Goal: Information Seeking & Learning: Learn about a topic

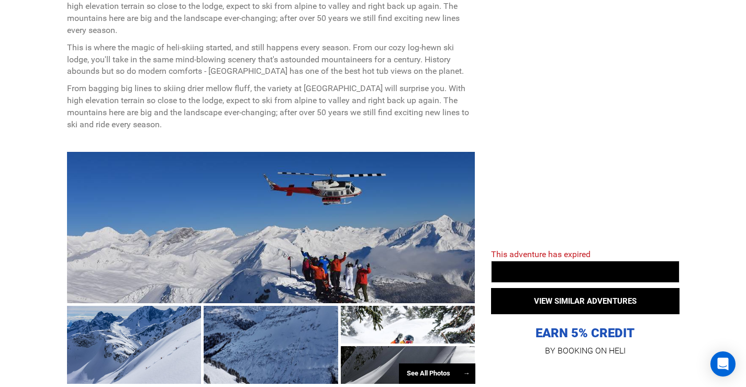
scroll to position [681, 0]
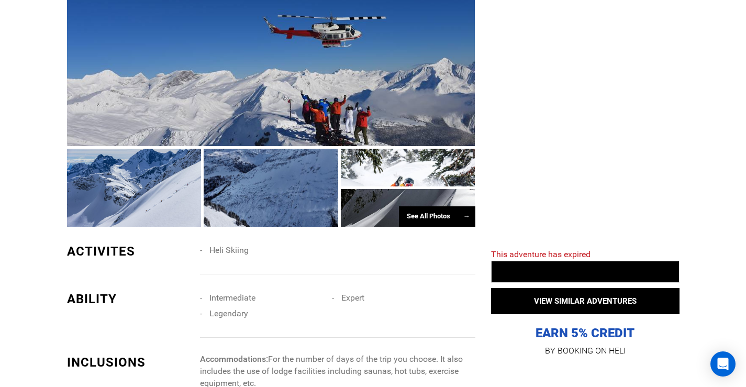
click at [186, 189] on div at bounding box center [134, 188] width 135 height 78
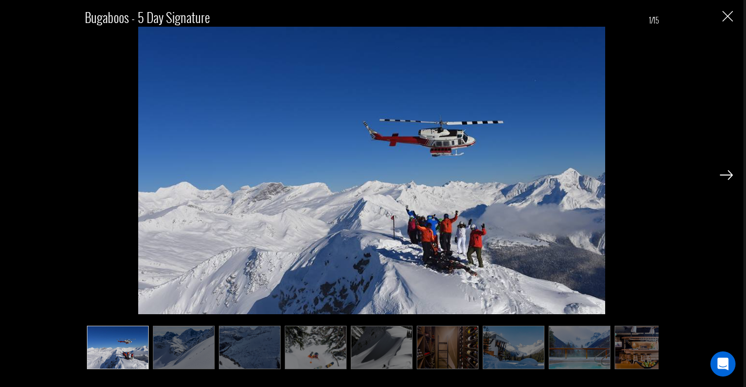
click at [193, 337] on img at bounding box center [184, 347] width 62 height 43
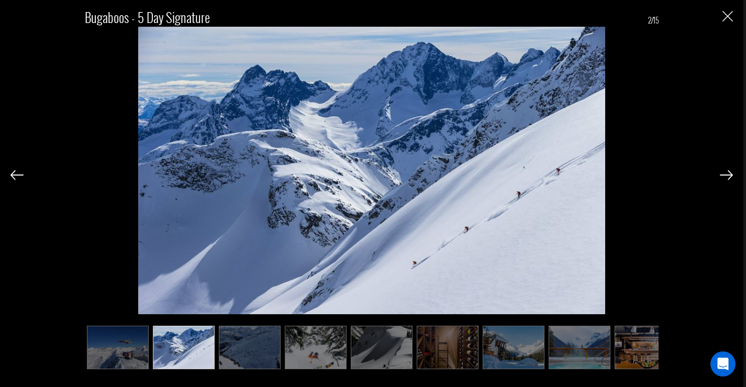
click at [245, 343] on img at bounding box center [250, 347] width 62 height 43
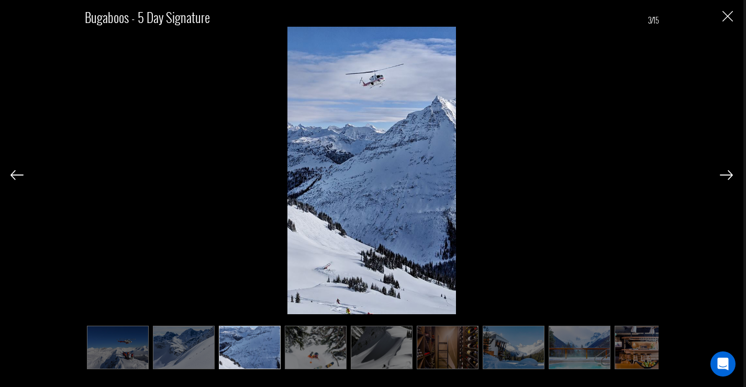
click at [300, 353] on img at bounding box center [316, 347] width 62 height 43
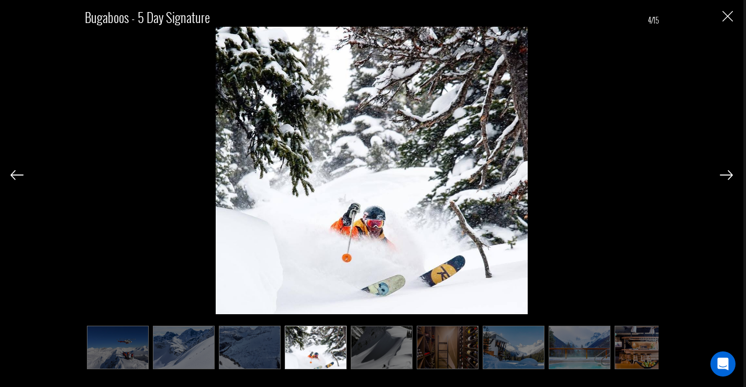
click at [371, 356] on img at bounding box center [382, 347] width 62 height 43
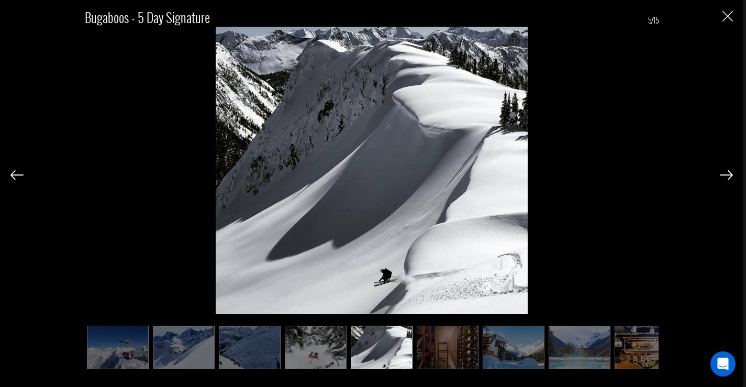
click at [436, 364] on img at bounding box center [448, 347] width 62 height 43
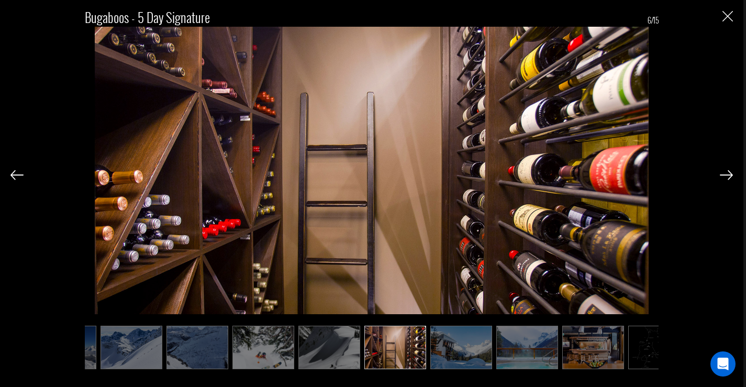
click at [499, 358] on img at bounding box center [528, 347] width 62 height 43
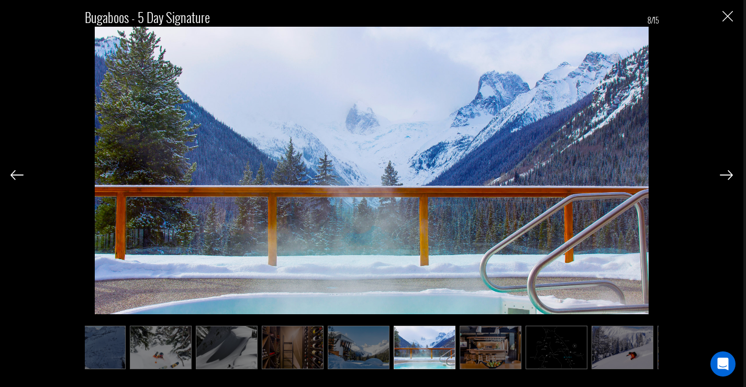
scroll to position [0, 157]
click at [373, 353] on img at bounding box center [357, 347] width 62 height 43
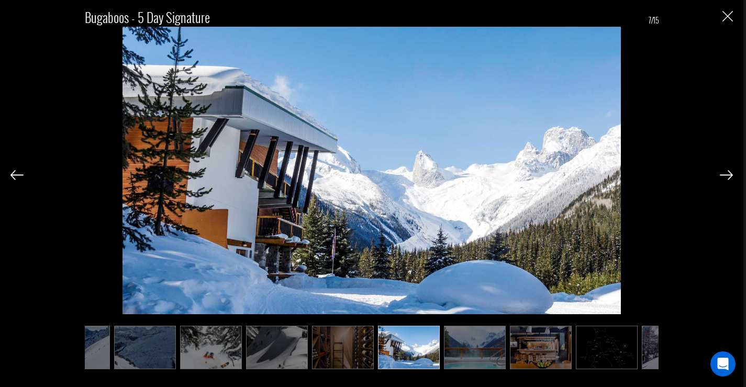
scroll to position [0, 105]
click at [551, 351] on img at bounding box center [541, 347] width 62 height 43
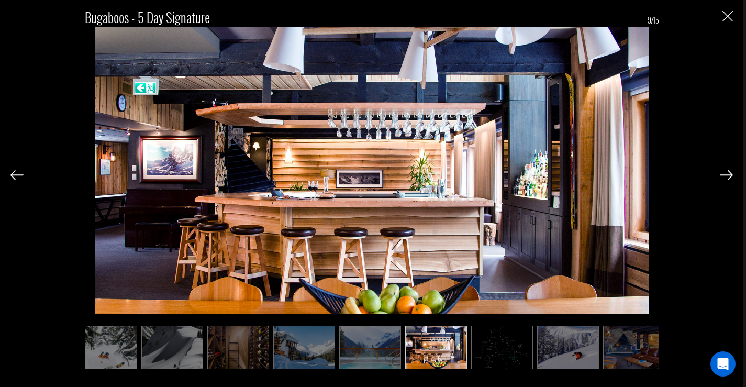
click at [570, 351] on img at bounding box center [568, 347] width 62 height 43
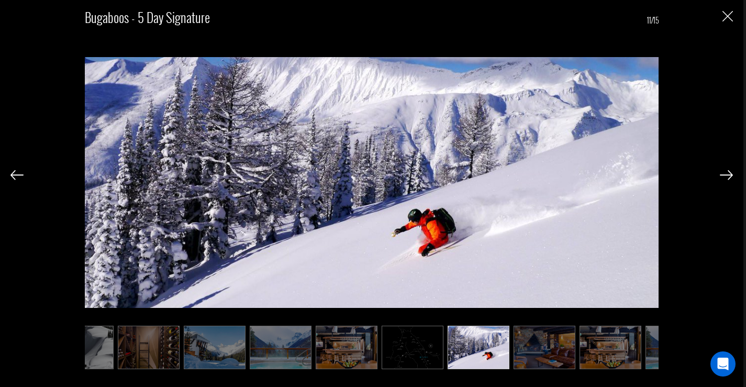
scroll to position [0, 314]
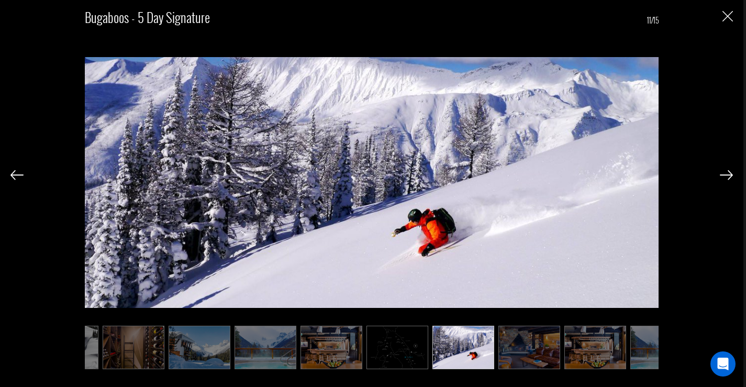
click at [546, 350] on img at bounding box center [530, 347] width 62 height 43
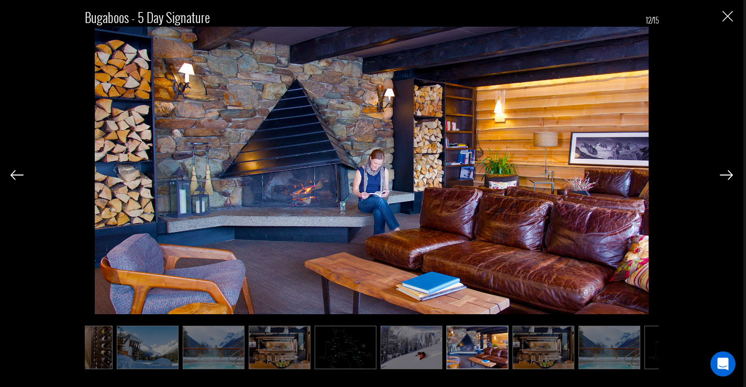
scroll to position [0, 367]
click at [528, 353] on img at bounding box center [543, 347] width 62 height 43
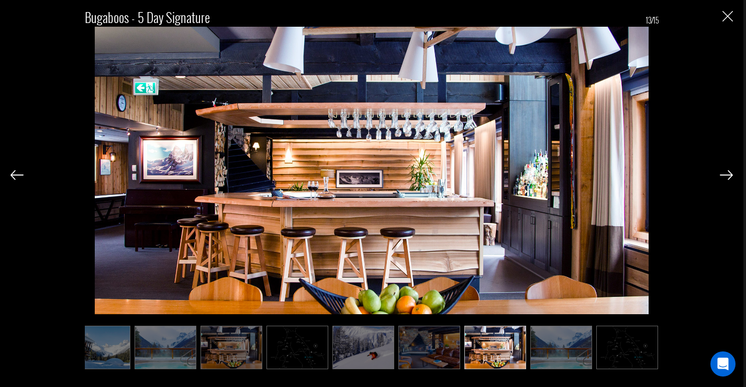
scroll to position [0, 416]
click at [552, 348] on img at bounding box center [560, 347] width 62 height 43
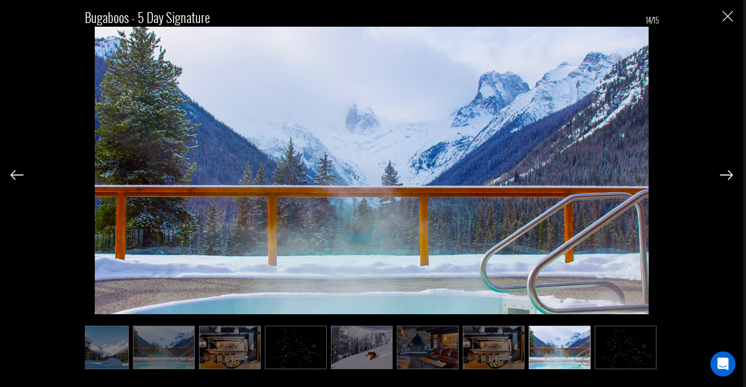
click at [380, 342] on img at bounding box center [362, 347] width 62 height 43
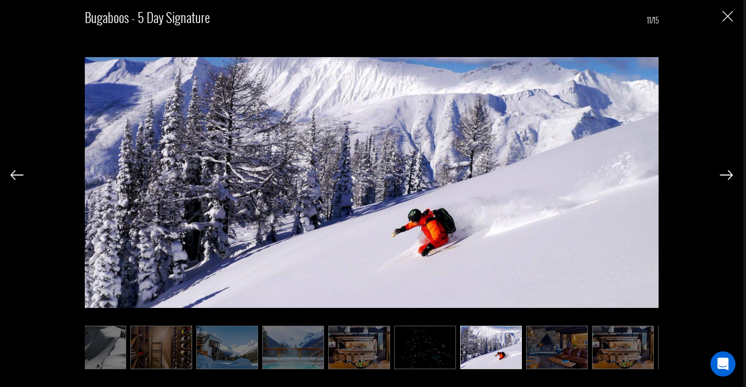
scroll to position [0, 259]
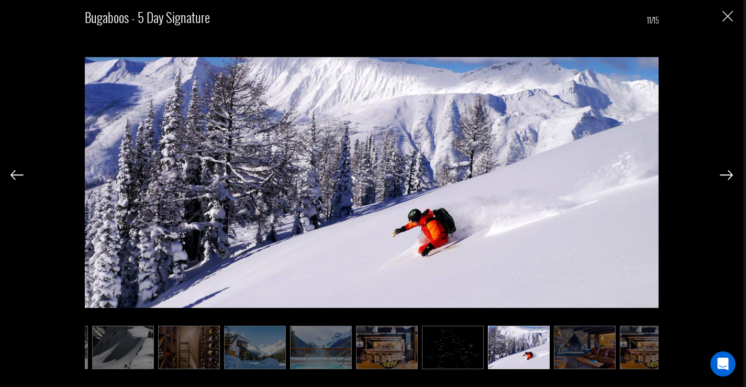
click at [130, 348] on img at bounding box center [123, 347] width 62 height 43
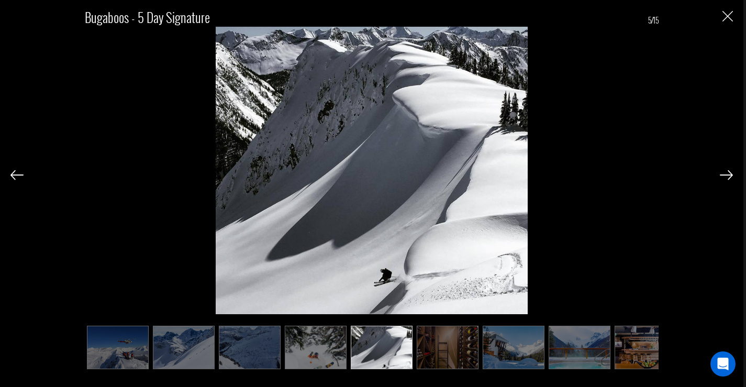
scroll to position [0, 0]
click at [130, 348] on img at bounding box center [118, 347] width 62 height 43
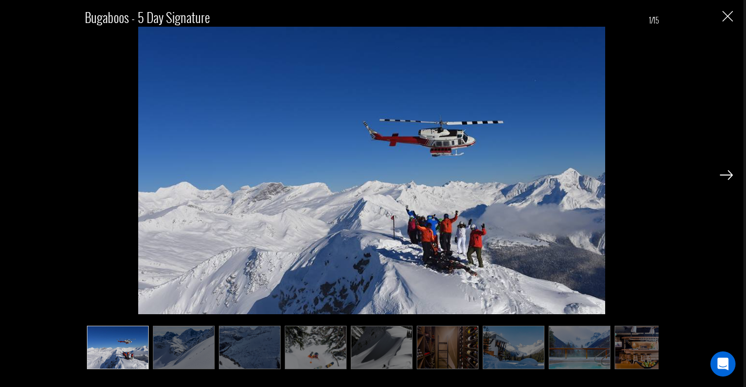
click at [167, 354] on img at bounding box center [184, 347] width 62 height 43
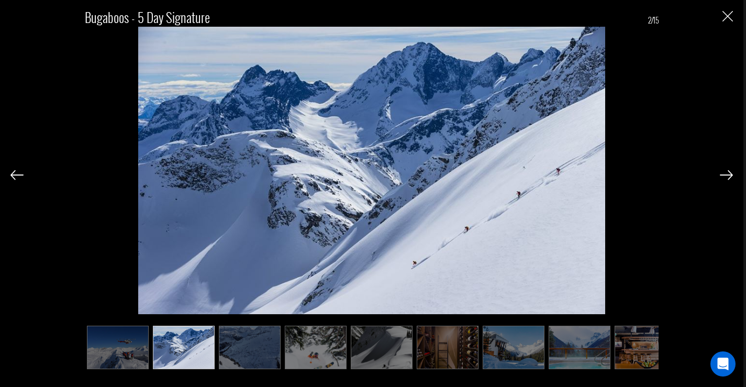
click at [336, 355] on img at bounding box center [316, 347] width 62 height 43
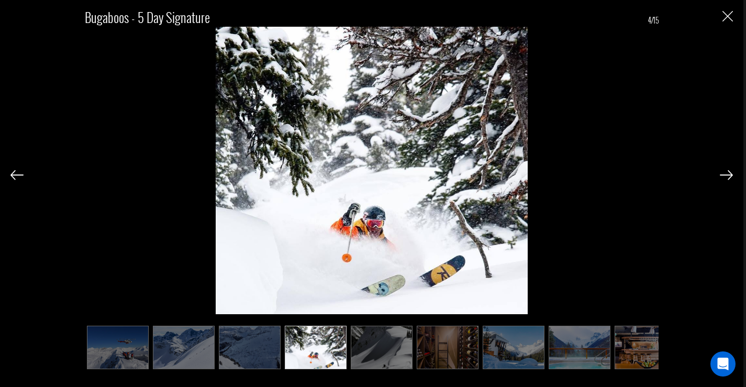
click at [403, 350] on img at bounding box center [382, 347] width 62 height 43
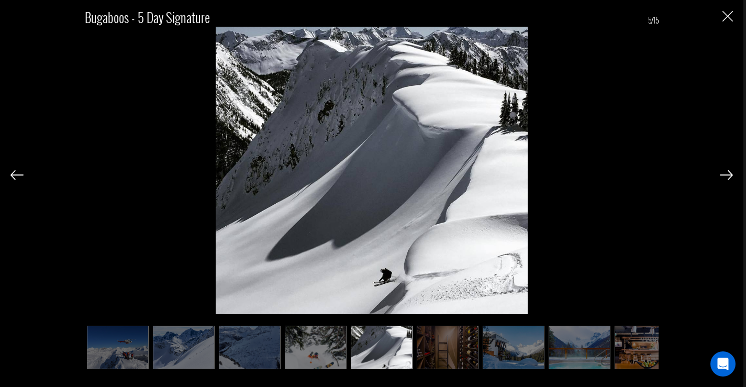
click at [575, 355] on img at bounding box center [580, 347] width 62 height 43
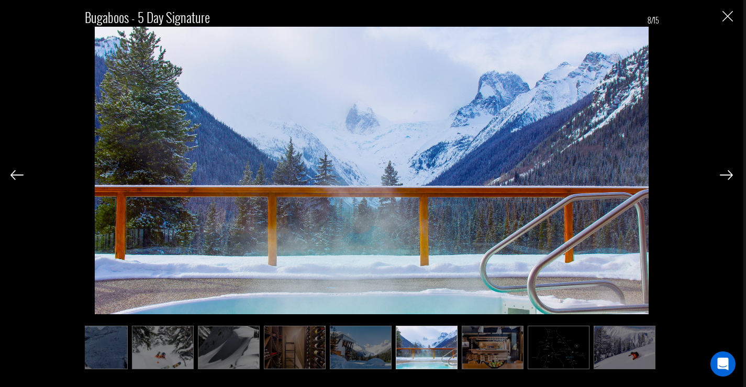
scroll to position [0, 157]
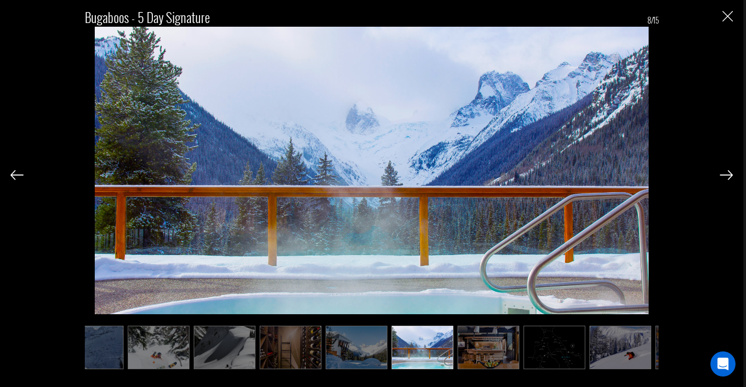
click at [604, 359] on img at bounding box center [621, 347] width 62 height 43
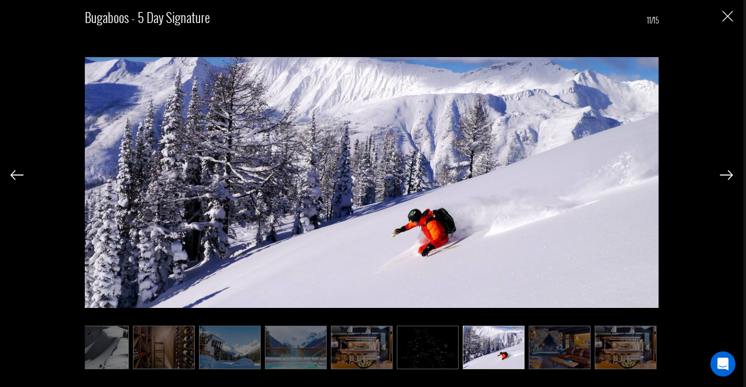
scroll to position [0, 314]
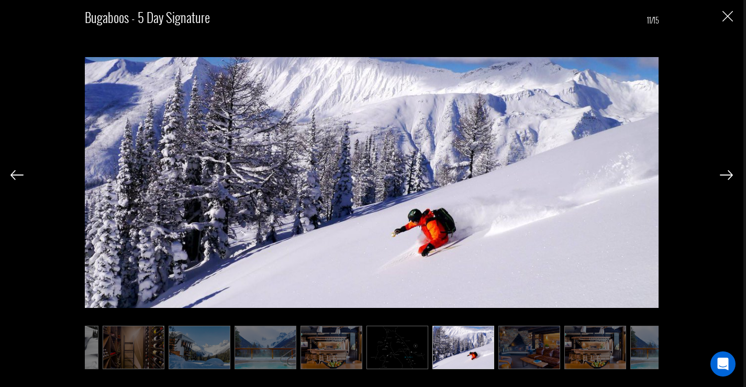
click at [545, 350] on img at bounding box center [530, 347] width 62 height 43
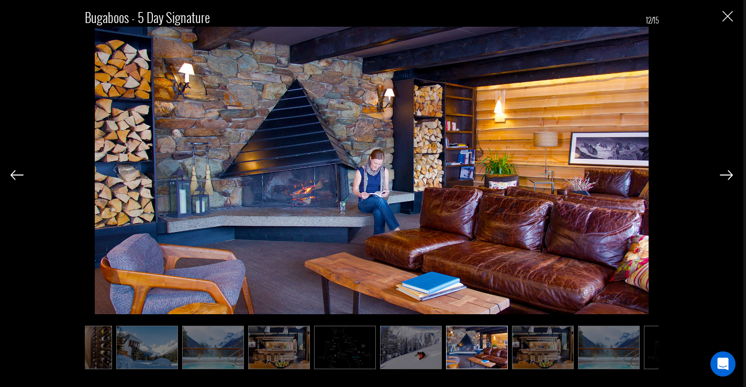
click at [585, 351] on img at bounding box center [609, 347] width 62 height 43
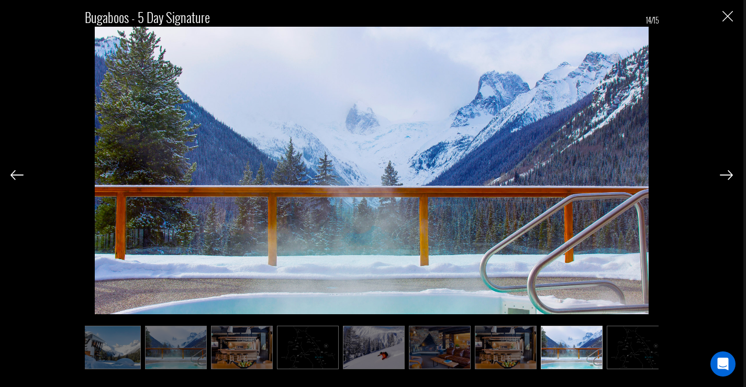
scroll to position [0, 416]
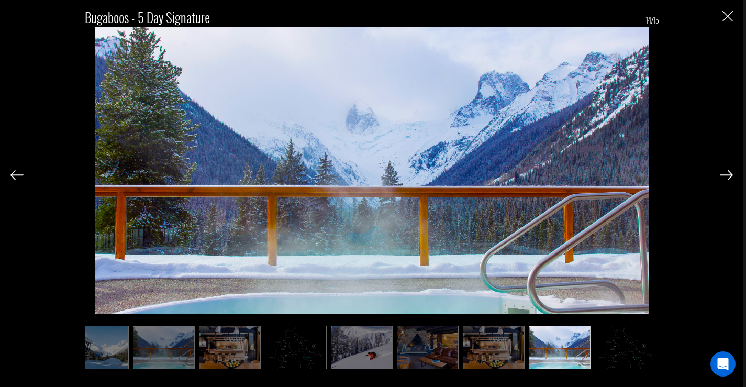
click at [606, 349] on img at bounding box center [626, 347] width 62 height 43
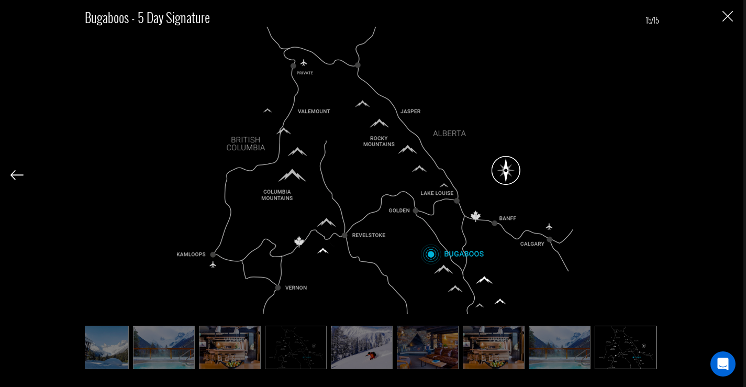
click at [103, 346] on img at bounding box center [98, 347] width 62 height 43
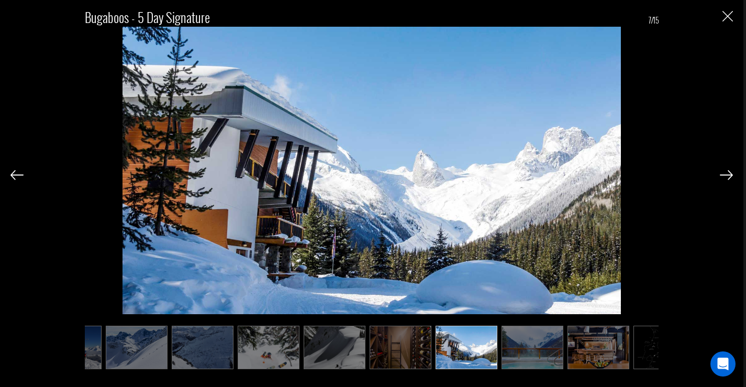
scroll to position [0, 0]
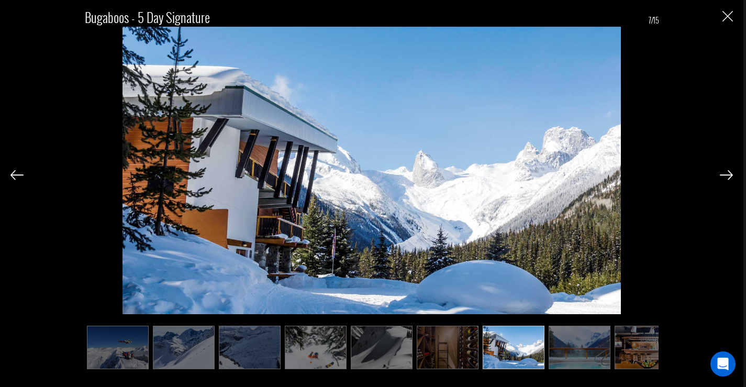
click at [171, 344] on img at bounding box center [184, 347] width 62 height 43
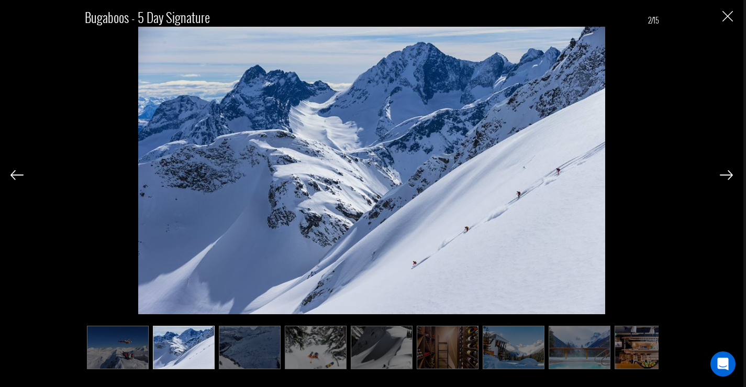
click at [109, 347] on img at bounding box center [118, 347] width 62 height 43
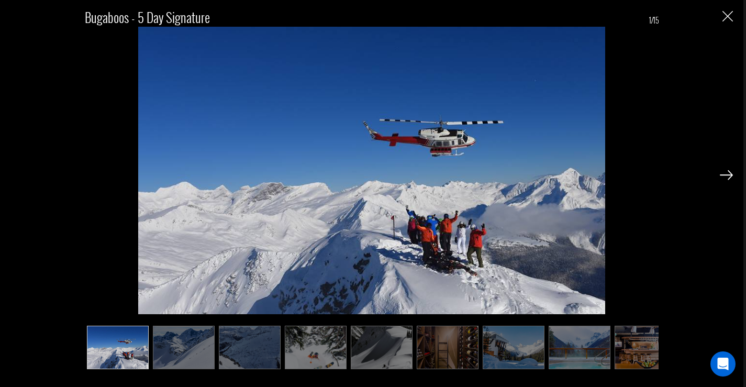
click at [731, 170] on div at bounding box center [726, 175] width 13 height 18
click at [724, 15] on img "Close" at bounding box center [728, 16] width 10 height 10
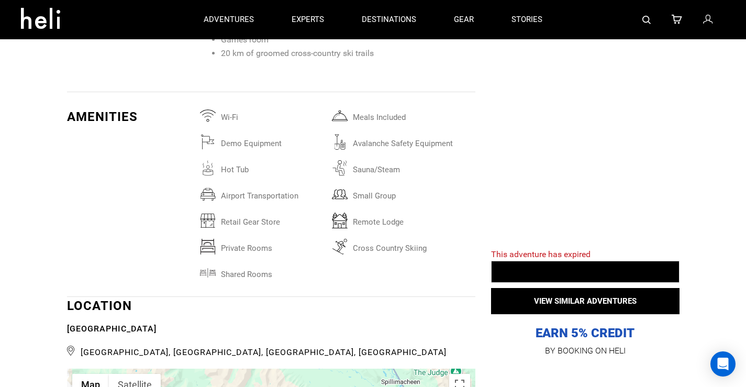
scroll to position [2146, 0]
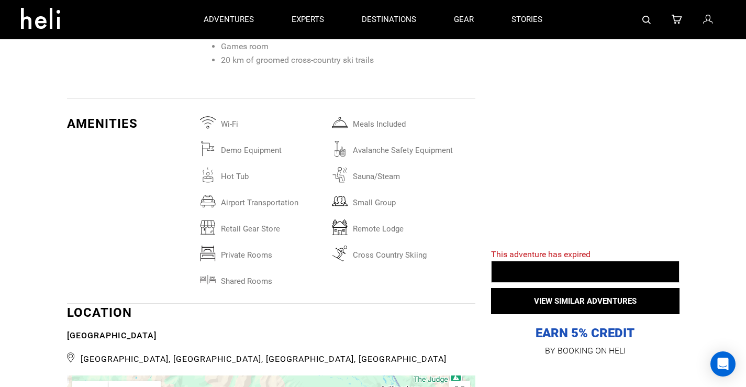
click at [738, 193] on div "Activities Ability Inclusions Packing List Lodging Amenities Location Itinerary…" at bounding box center [373, 139] width 746 height 3750
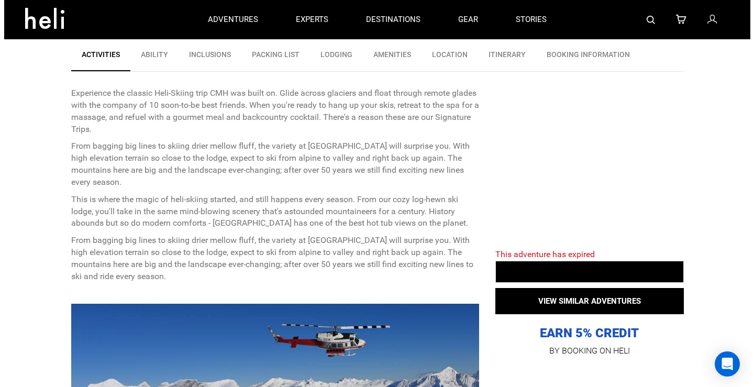
scroll to position [299, 0]
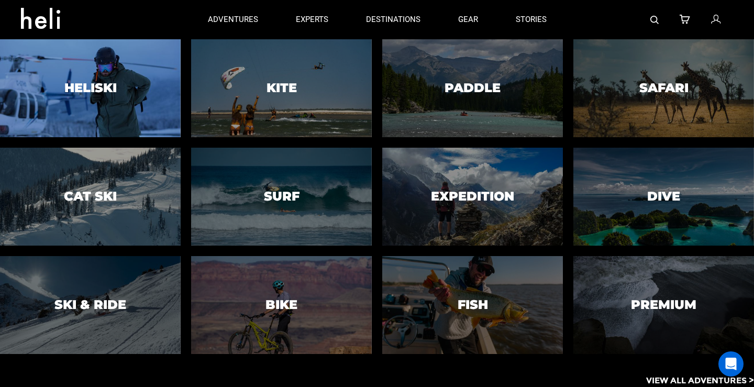
click at [109, 83] on h3 "Heliski" at bounding box center [90, 88] width 52 height 14
